Goal: Register for event/course

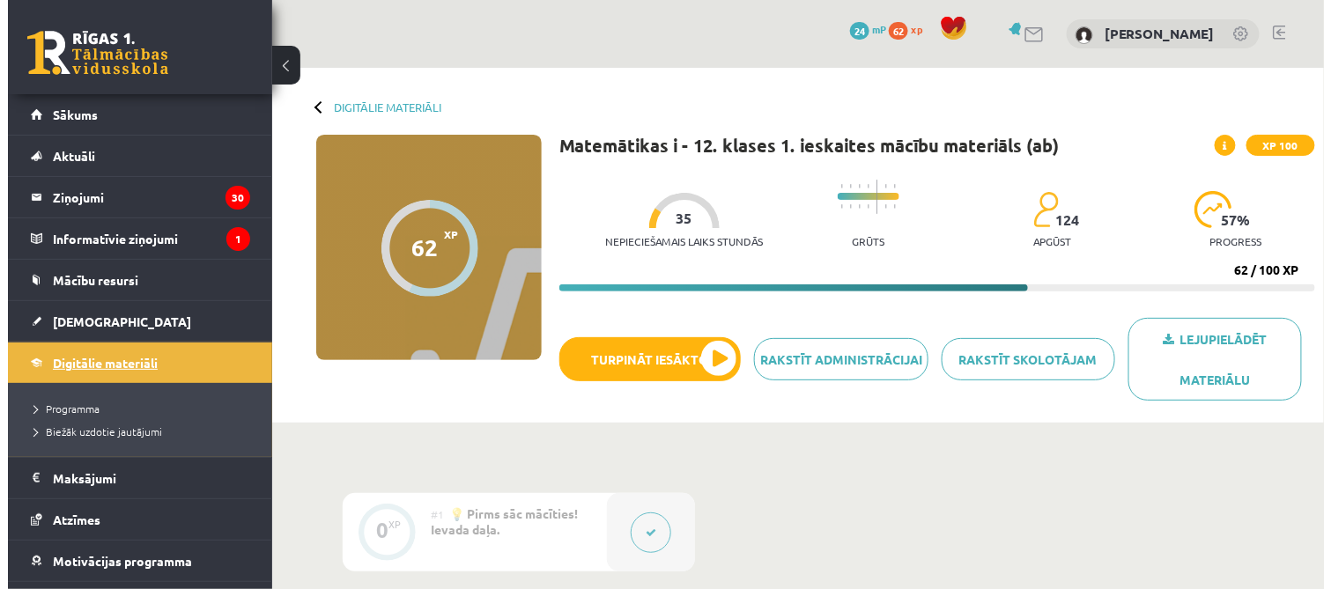
scroll to position [71, 0]
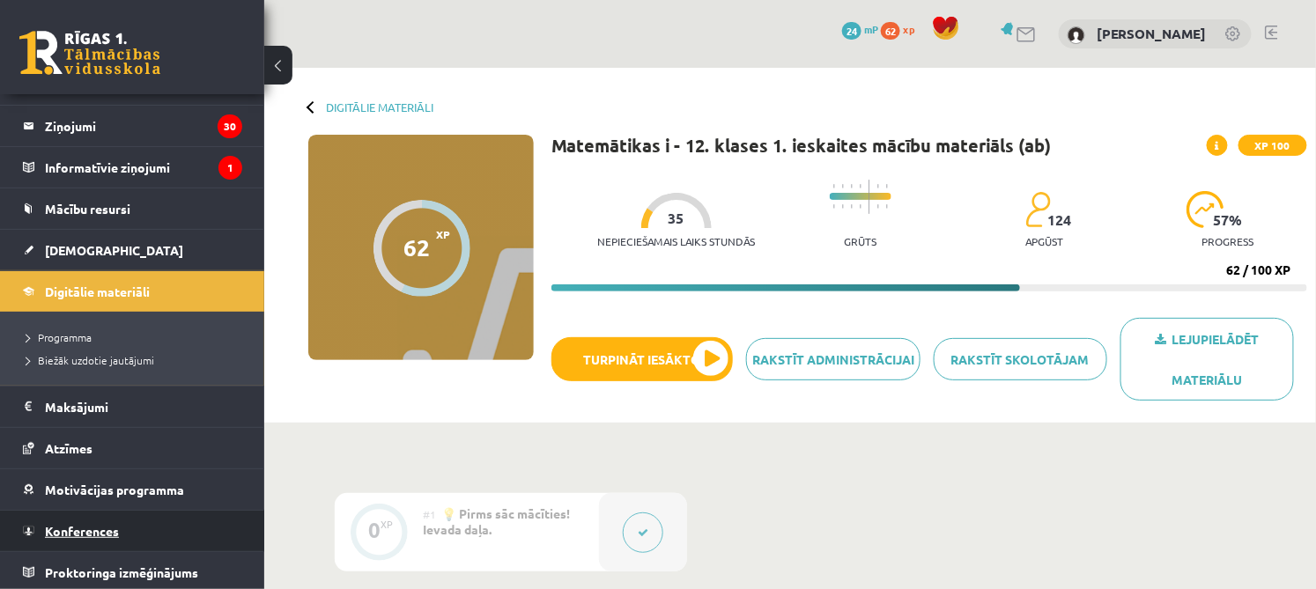
click at [49, 520] on link "Konferences" at bounding box center [132, 531] width 219 height 41
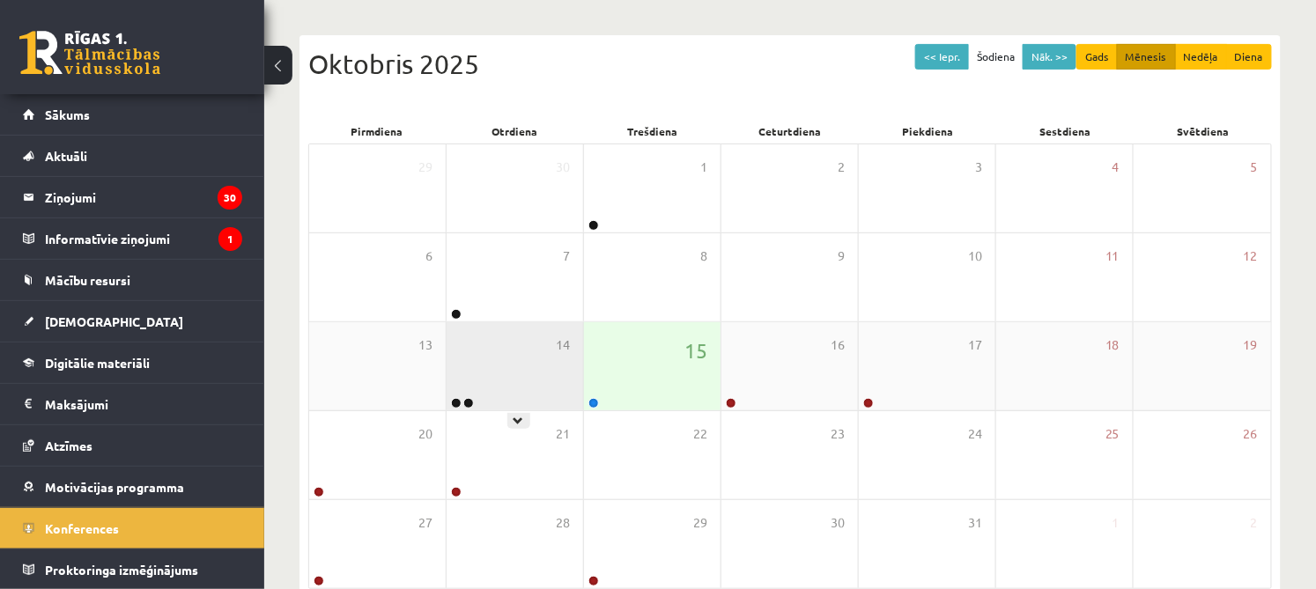
scroll to position [173, 0]
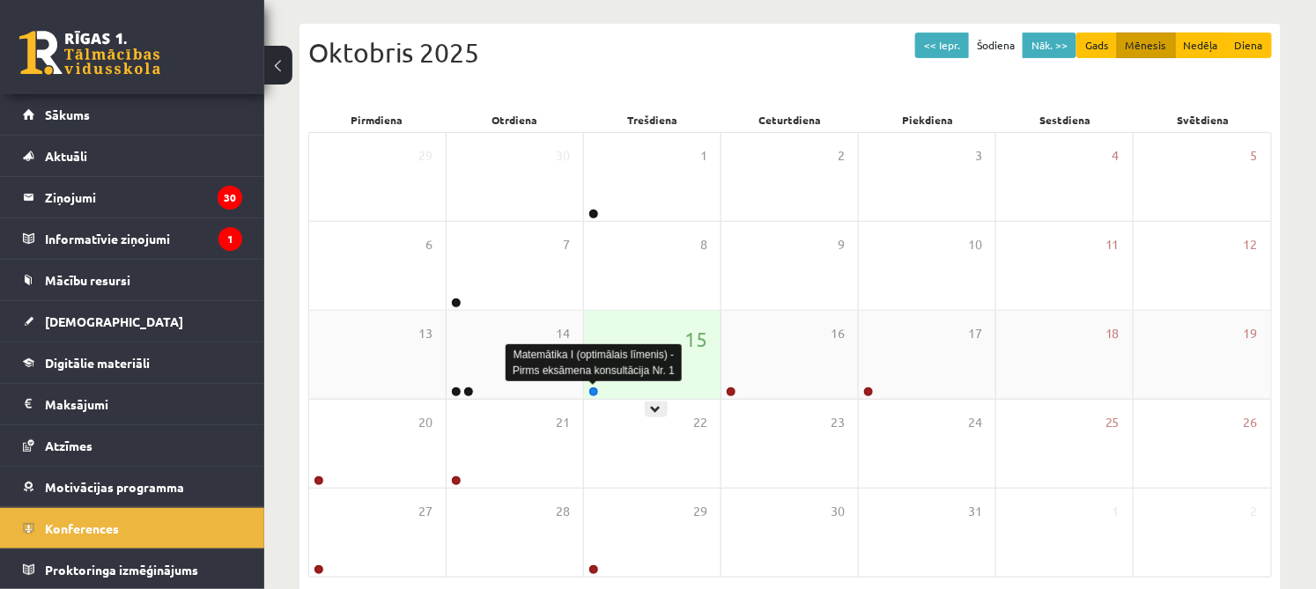
click at [594, 393] on link at bounding box center [594, 392] width 11 height 11
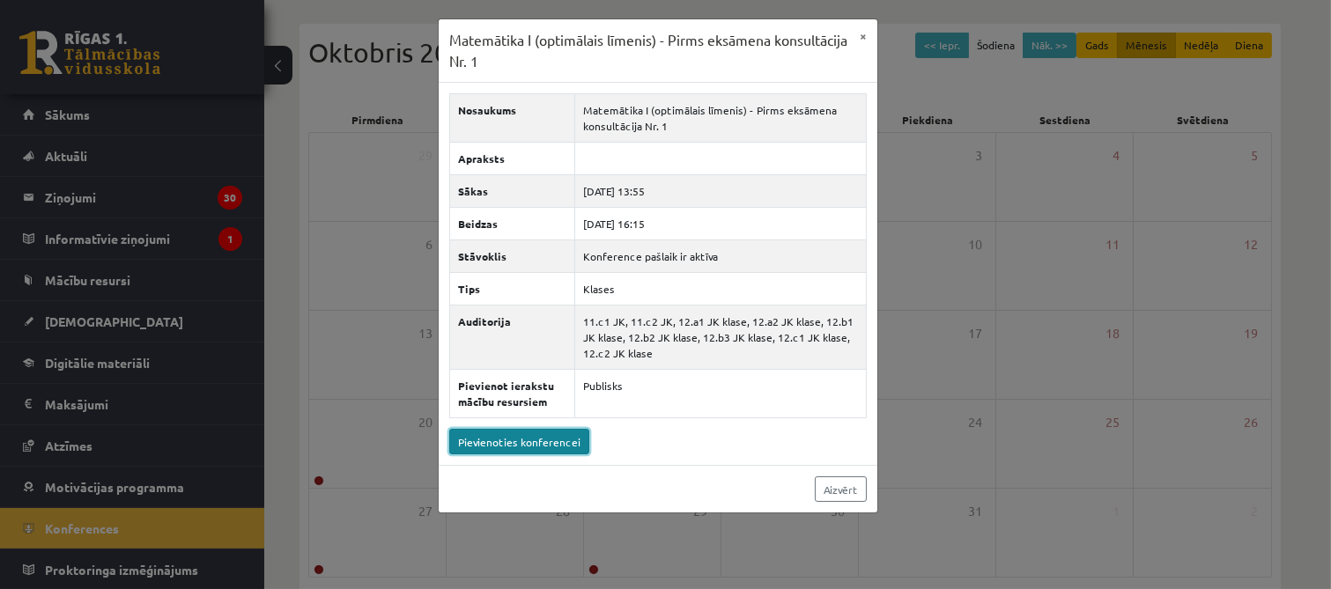
click at [542, 441] on link "Pievienoties konferencei" at bounding box center [519, 442] width 140 height 26
click at [864, 38] on button "×" at bounding box center [863, 35] width 28 height 33
